Goal: Browse casually: Explore the website without a specific task or goal

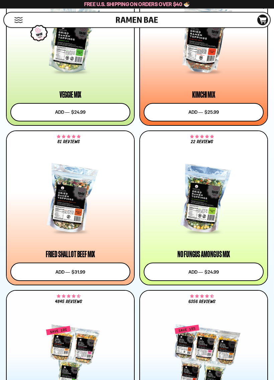
scroll to position [638, 0]
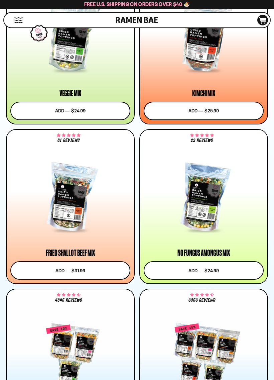
click at [208, 59] on div at bounding box center [204, 38] width 120 height 66
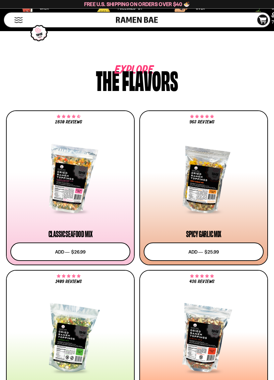
scroll to position [338, 0]
click at [201, 189] on div at bounding box center [204, 179] width 120 height 66
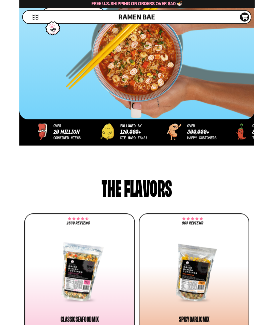
scroll to position [145, 0]
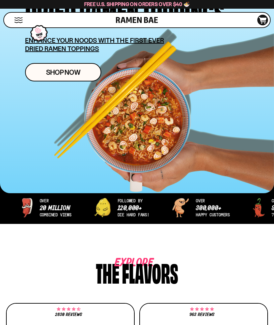
click at [21, 20] on button "Mobile Menu Trigger" at bounding box center [18, 20] width 9 height 6
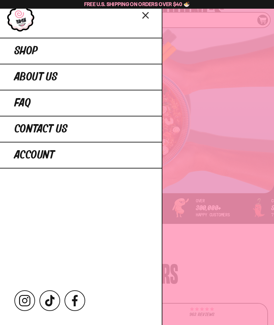
click at [144, 12] on icon "Close menu" at bounding box center [146, 15] width 12 height 13
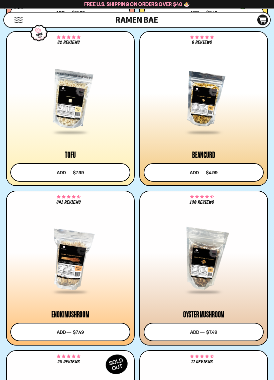
scroll to position [1537, 0]
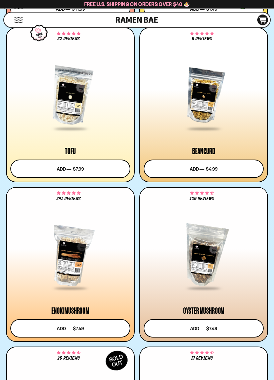
click at [208, 108] on div at bounding box center [204, 96] width 120 height 66
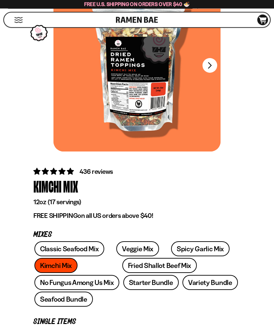
scroll to position [68, 0]
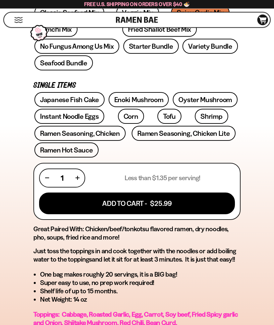
scroll to position [311, 0]
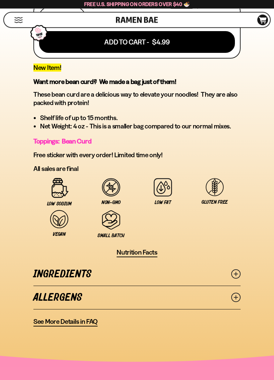
scroll to position [338, 0]
click at [240, 299] on icon at bounding box center [235, 296] width 9 height 9
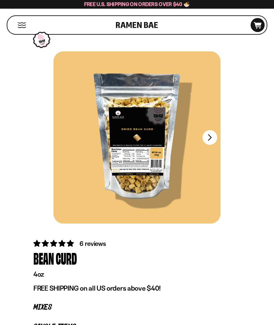
scroll to position [0, 0]
